Goal: Task Accomplishment & Management: Manage account settings

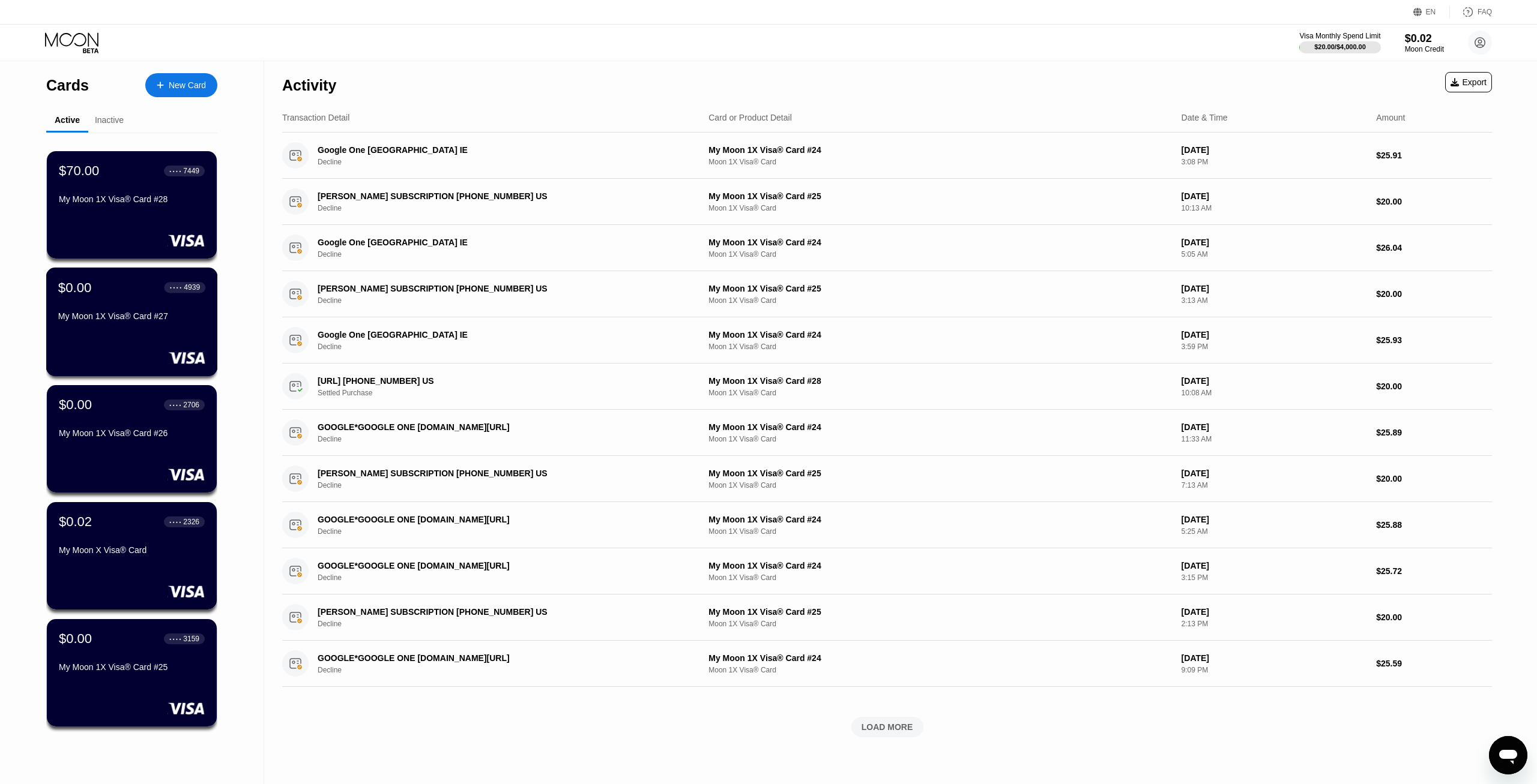
click at [156, 344] on div "$0.00 ● ● ● ● 4939 My Moon 1X Visa® Card #27" at bounding box center [132, 321] width 172 height 109
click at [176, 539] on div "$0.02 ● ● ● ● 2326 My Moon X Visa® Card" at bounding box center [131, 537] width 147 height 46
